Goal: Information Seeking & Learning: Understand process/instructions

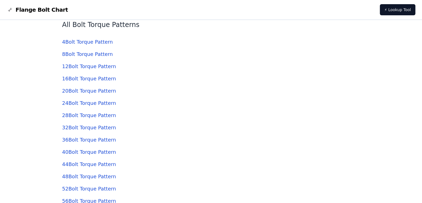
scroll to position [1444, 0]
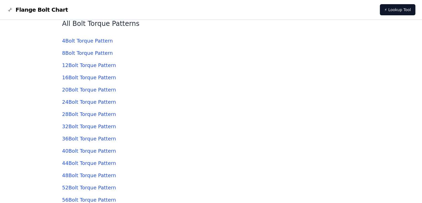
click at [88, 112] on link "28 Bolt Torque Pattern" at bounding box center [89, 114] width 54 height 6
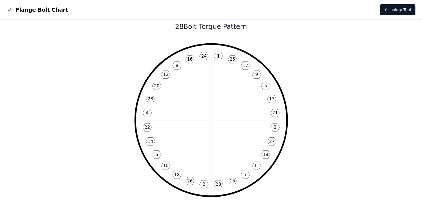
scroll to position [8, 0]
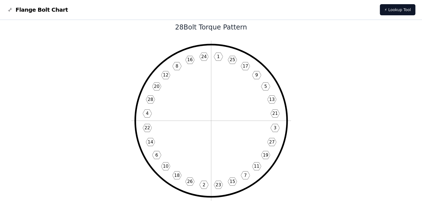
drag, startPoint x: 77, startPoint y: 90, endPoint x: 80, endPoint y: 91, distance: 3.7
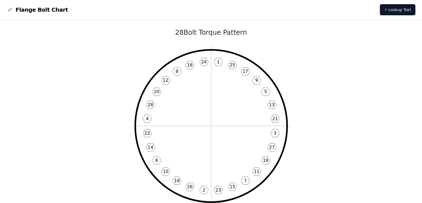
scroll to position [0, 0]
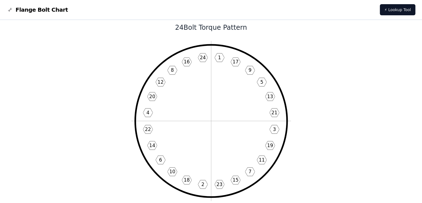
scroll to position [12, 0]
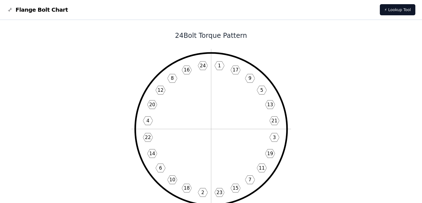
scroll to position [12, 0]
